Goal: Book appointment/travel/reservation

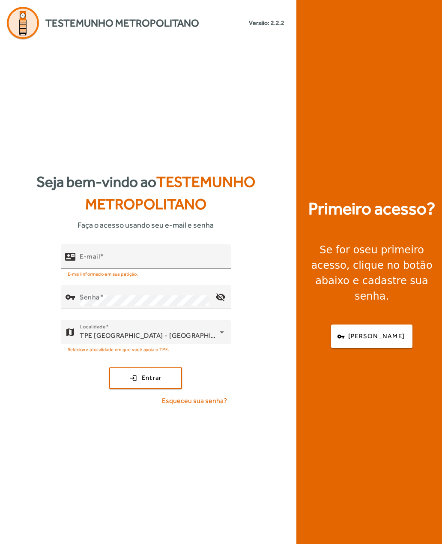
click at [93, 260] on mat-label "E-mail" at bounding box center [90, 256] width 20 height 8
click at [93, 265] on input "E-mail" at bounding box center [152, 260] width 144 height 10
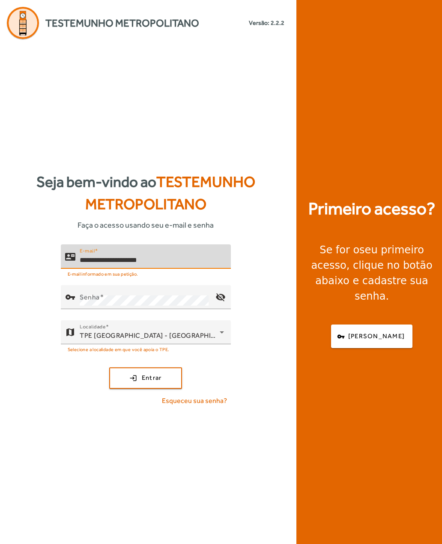
type input "**********"
click at [88, 301] on mat-label "Senha" at bounding box center [90, 297] width 20 height 8
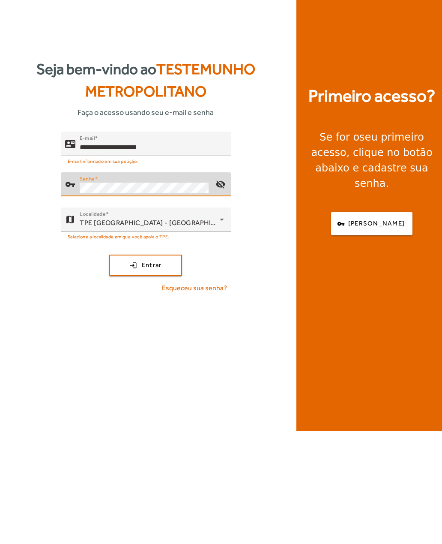
click at [125, 368] on span "submit" at bounding box center [145, 378] width 71 height 21
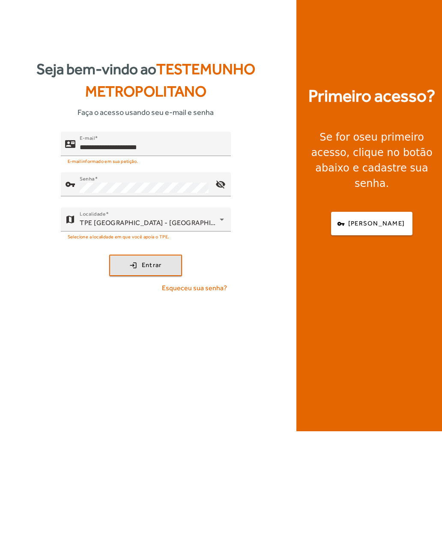
scroll to position [27, 0]
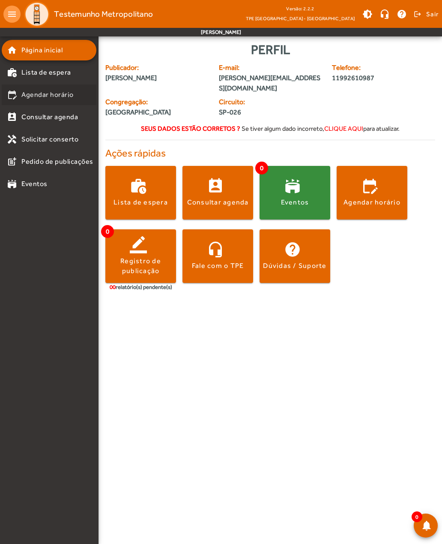
click at [26, 100] on mat-list-item "edit_calendar Agendar horário" at bounding box center [49, 94] width 95 height 21
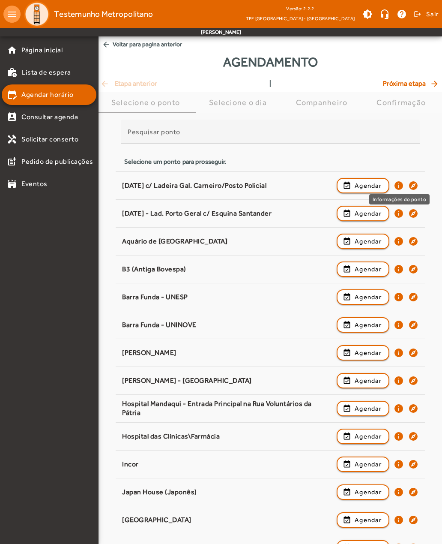
click at [401, 183] on mat-icon "info" at bounding box center [399, 185] width 10 height 10
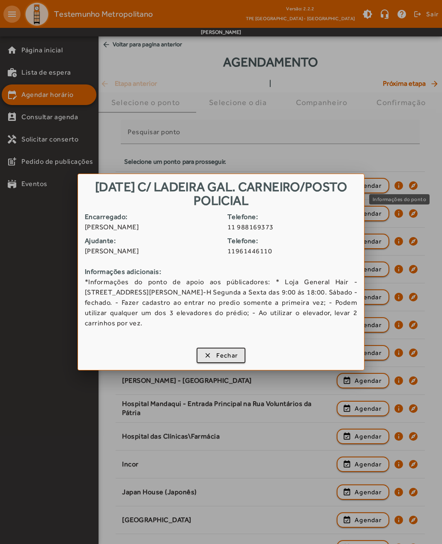
click at [209, 358] on span "button" at bounding box center [222, 355] width 48 height 21
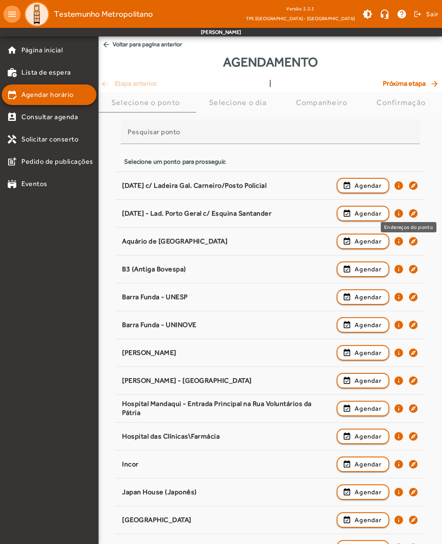
click at [418, 212] on mat-icon "explore" at bounding box center [413, 213] width 10 height 10
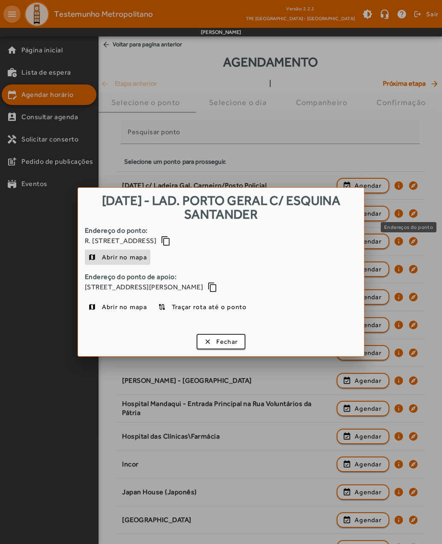
click at [414, 159] on div at bounding box center [221, 272] width 442 height 544
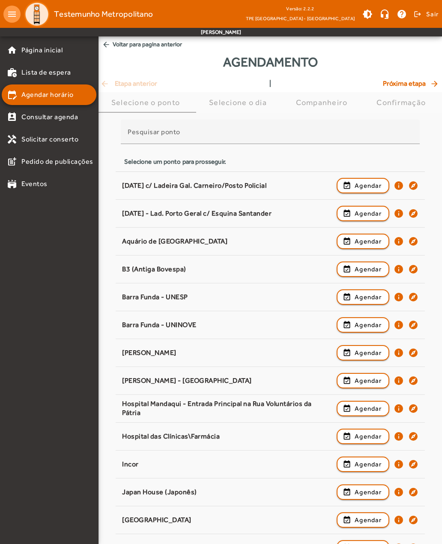
click at [402, 214] on mat-icon "info" at bounding box center [399, 213] width 10 height 10
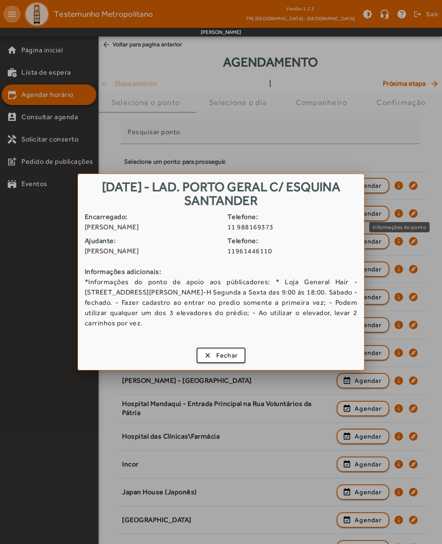
click at [204, 356] on span "button" at bounding box center [222, 355] width 48 height 21
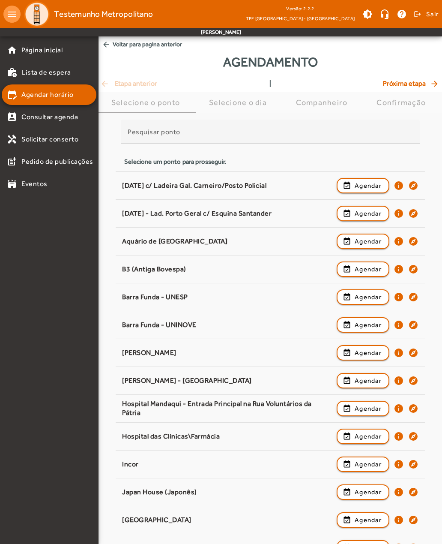
click at [418, 269] on mat-icon "explore" at bounding box center [413, 269] width 10 height 10
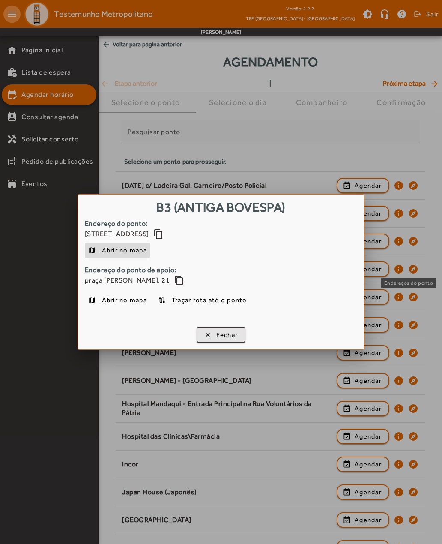
click at [208, 335] on span "button" at bounding box center [222, 334] width 48 height 21
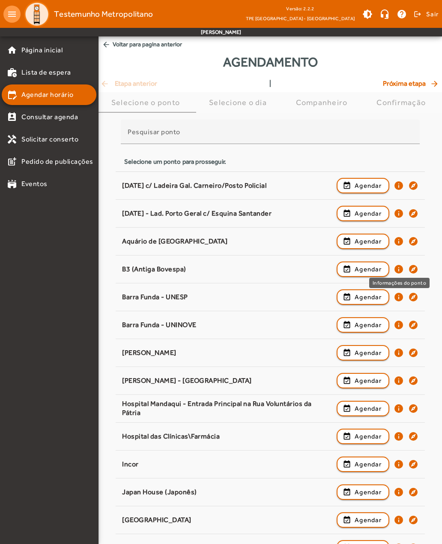
click at [400, 271] on mat-icon "info" at bounding box center [399, 269] width 10 height 10
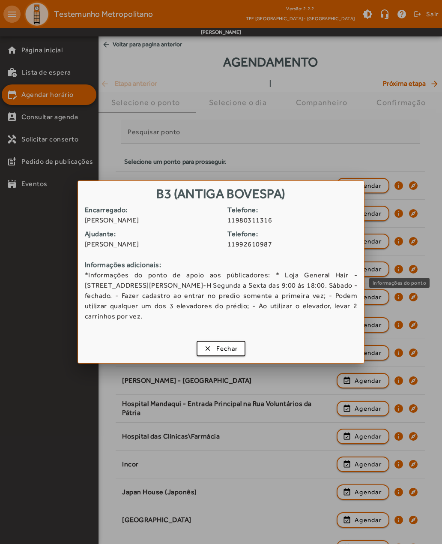
click at [213, 348] on span "button" at bounding box center [222, 348] width 48 height 21
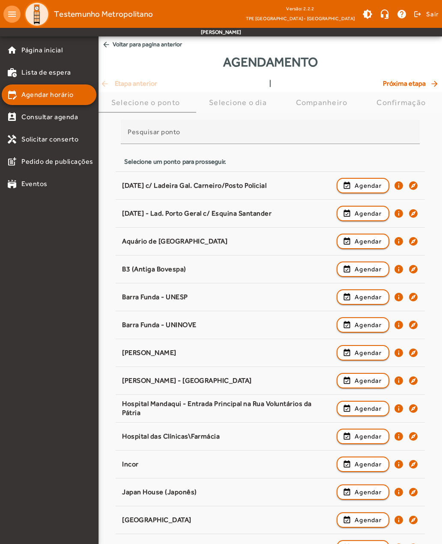
click at [394, 353] on mat-icon "info" at bounding box center [399, 352] width 10 height 10
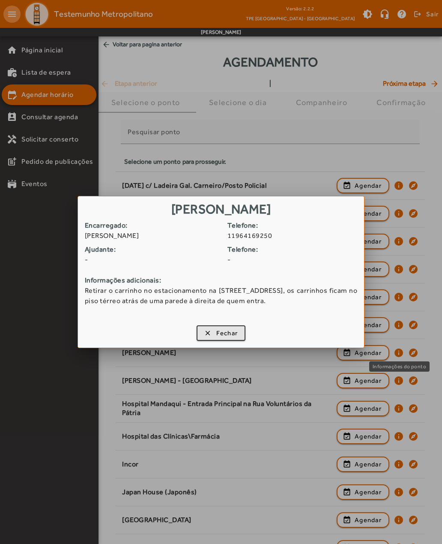
click at [207, 333] on span "button" at bounding box center [222, 333] width 48 height 21
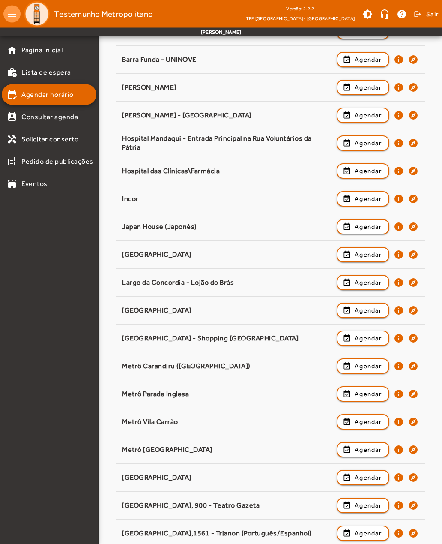
scroll to position [265, 0]
click at [396, 341] on mat-icon "info" at bounding box center [399, 338] width 10 height 10
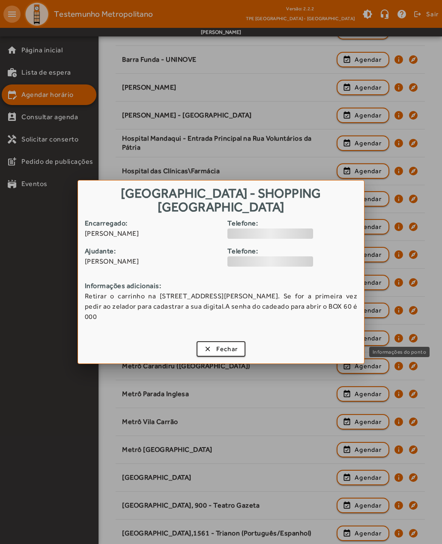
scroll to position [0, 0]
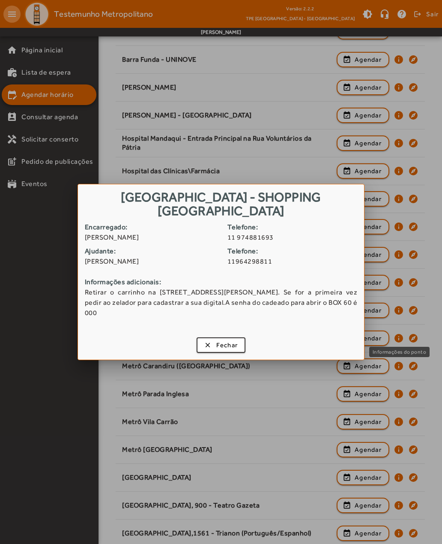
click at [206, 346] on span "button" at bounding box center [222, 345] width 48 height 21
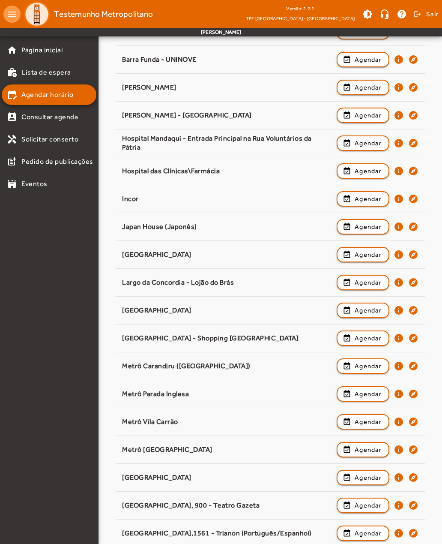
scroll to position [265, 0]
click at [395, 309] on mat-icon "info" at bounding box center [399, 310] width 10 height 10
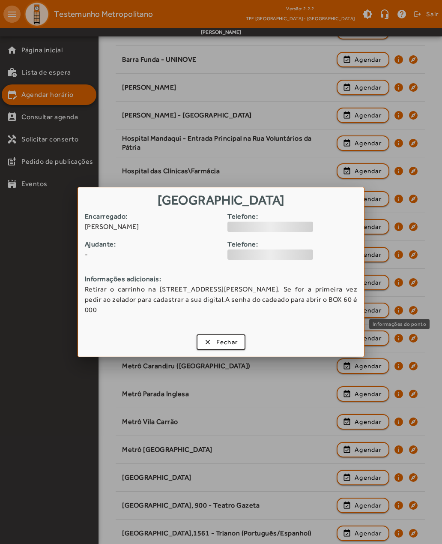
scroll to position [0, 0]
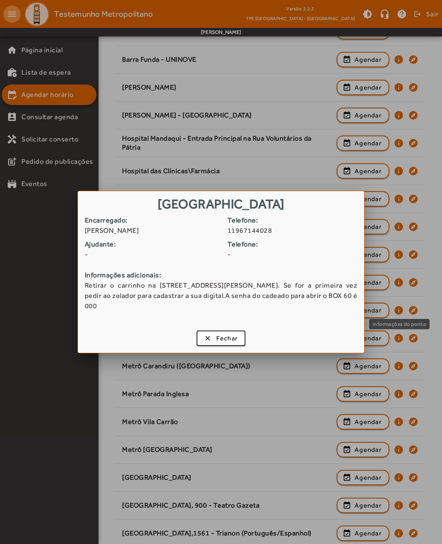
click at [201, 337] on span "button" at bounding box center [222, 338] width 48 height 21
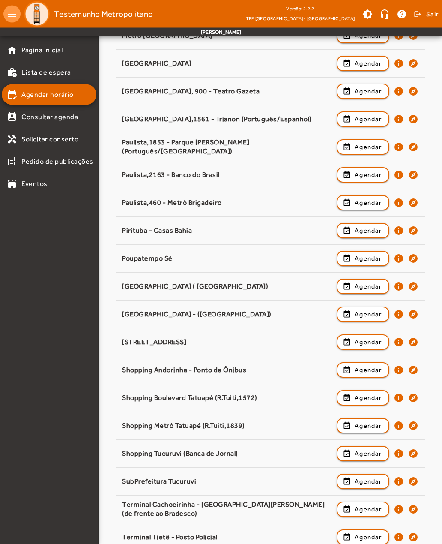
scroll to position [679, 0]
click at [400, 257] on mat-icon "info" at bounding box center [399, 258] width 10 height 10
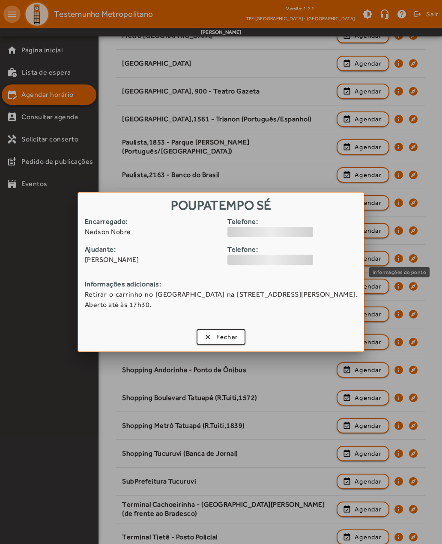
scroll to position [0, 0]
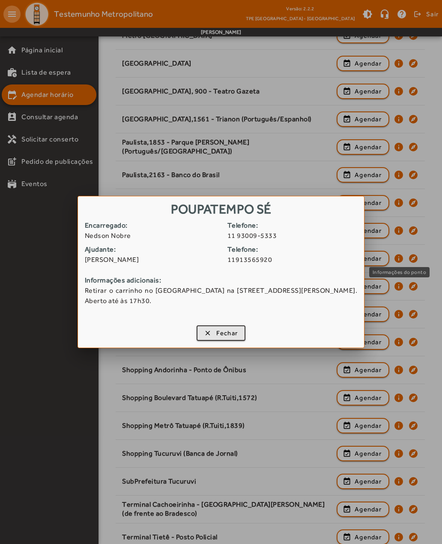
click at [203, 335] on span "button" at bounding box center [222, 333] width 48 height 21
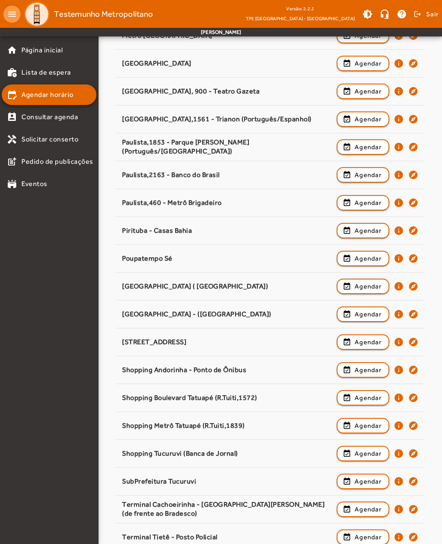
click at [395, 312] on mat-icon "info" at bounding box center [399, 314] width 10 height 10
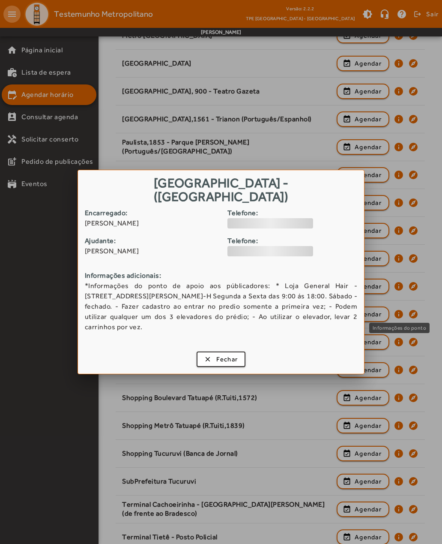
scroll to position [0, 0]
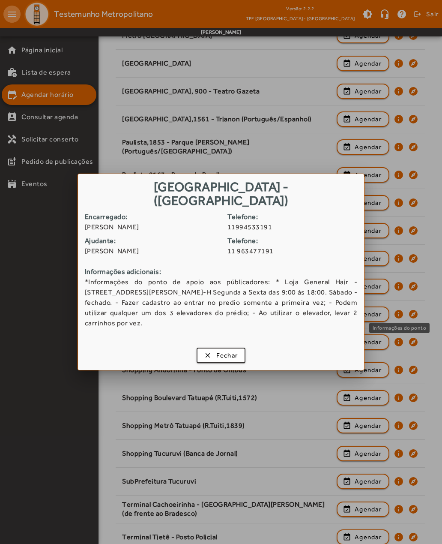
click at [203, 348] on span "button" at bounding box center [222, 355] width 48 height 21
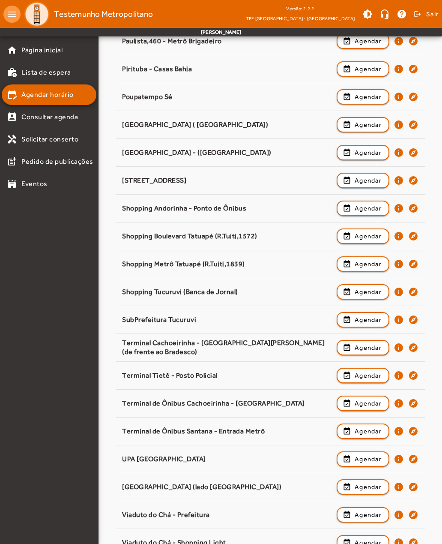
scroll to position [853, 0]
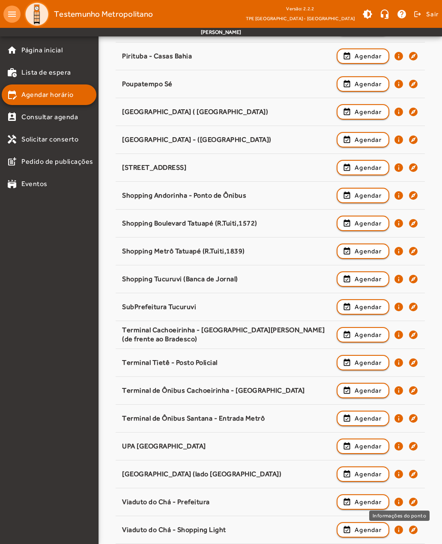
click at [396, 503] on mat-icon "info" at bounding box center [399, 502] width 10 height 10
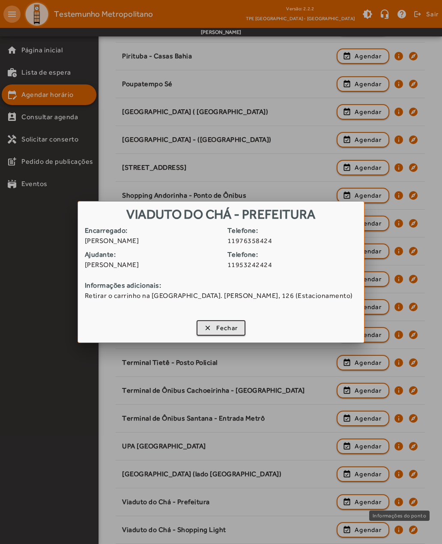
click at [207, 329] on span "button" at bounding box center [222, 327] width 48 height 21
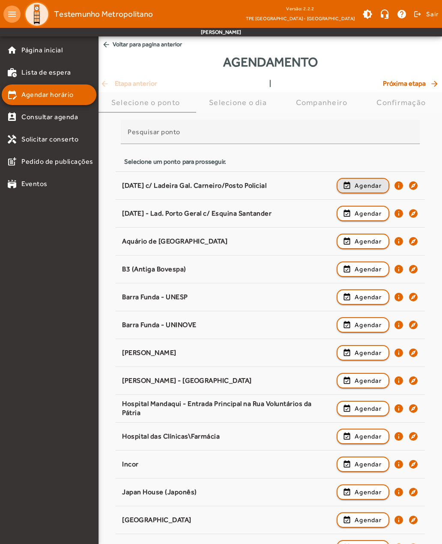
click at [353, 184] on span "button" at bounding box center [363, 185] width 51 height 21
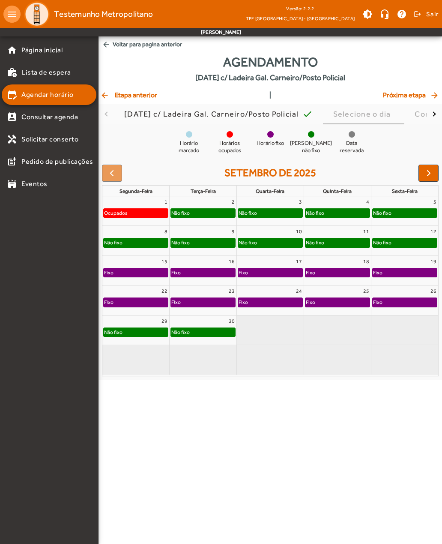
click at [425, 171] on span "button" at bounding box center [429, 173] width 10 height 10
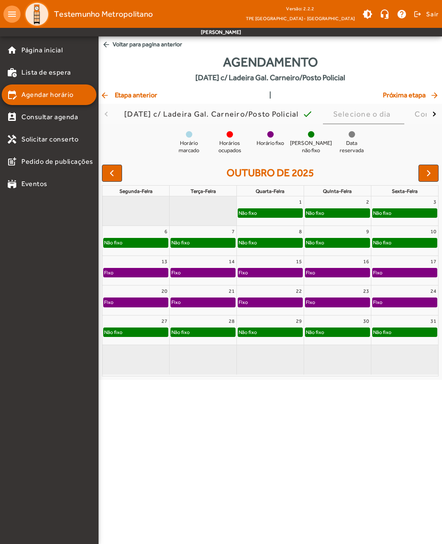
click at [429, 173] on span "button" at bounding box center [429, 173] width 10 height 10
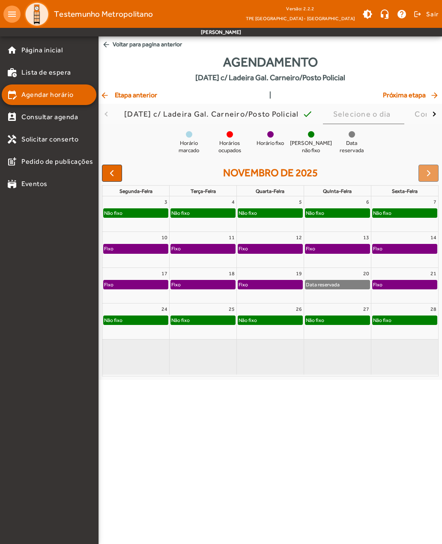
click at [427, 174] on div at bounding box center [429, 173] width 20 height 17
click at [424, 174] on div at bounding box center [429, 173] width 20 height 17
click at [110, 174] on span "button" at bounding box center [112, 173] width 10 height 10
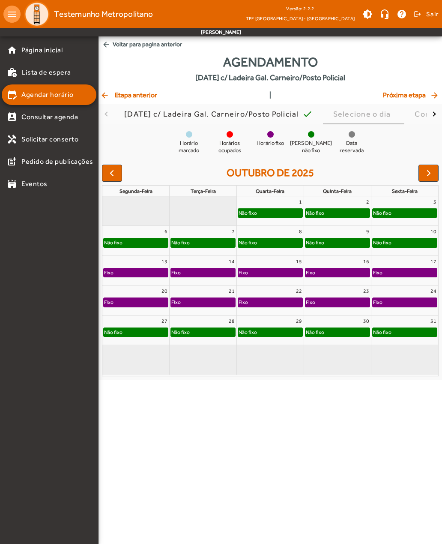
click at [110, 171] on span "button" at bounding box center [112, 173] width 10 height 10
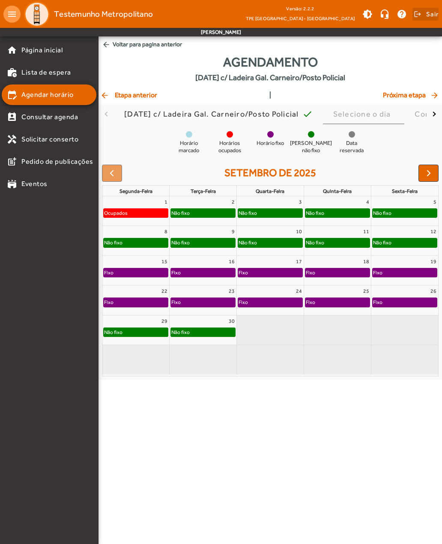
click at [425, 15] on span at bounding box center [426, 14] width 26 height 21
